Goal: Navigation & Orientation: Go to known website

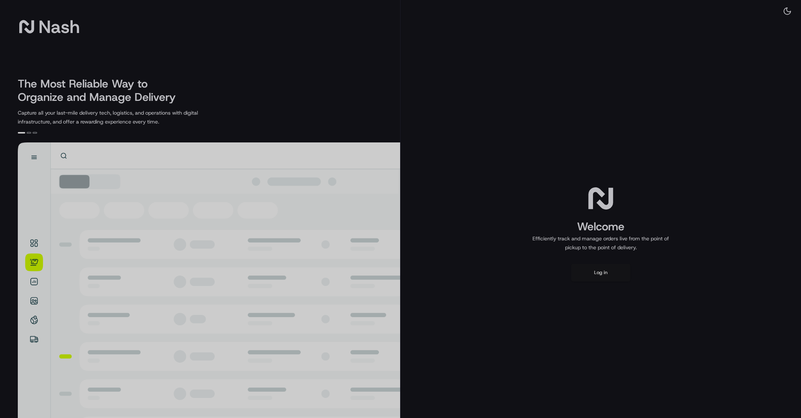
click at [571, 171] on div at bounding box center [400, 209] width 801 height 418
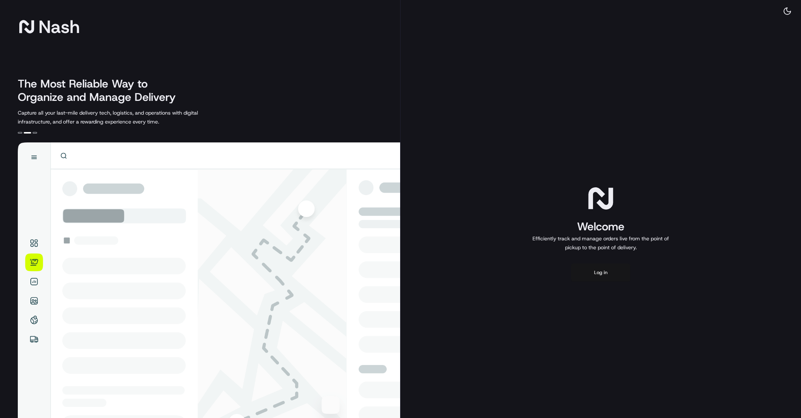
click at [598, 270] on button "Log in" at bounding box center [600, 273] width 59 height 18
